Goal: Navigation & Orientation: Find specific page/section

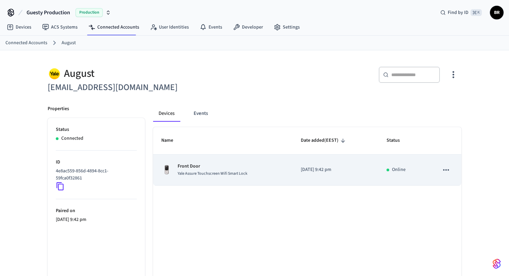
click at [446, 168] on icon "sticky table" at bounding box center [445, 170] width 9 height 9
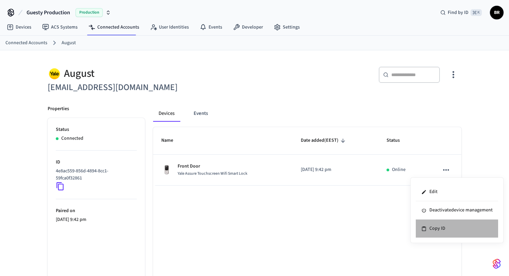
click at [436, 225] on li "Copy ID" at bounding box center [456, 229] width 82 height 18
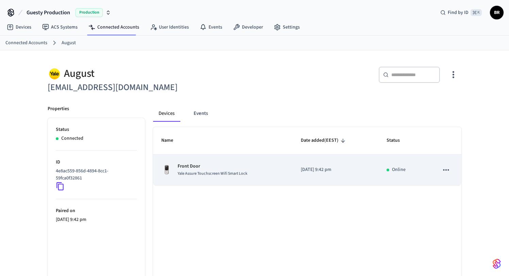
click at [262, 176] on div "Front Door Yale Assure Touchscreen Wifi Smart Lock" at bounding box center [222, 170] width 123 height 14
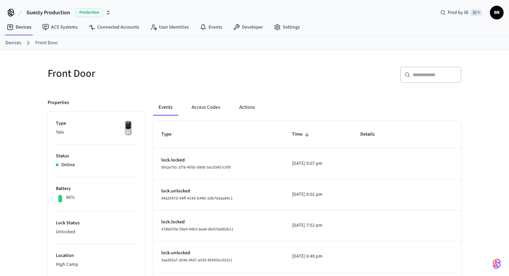
click at [335, 91] on div "Front Door ​ ​ Properties Type Yale Status Online Battery 86% Lock Status Unloc…" at bounding box center [254, 277] width 424 height 438
